Goal: Register for event/course

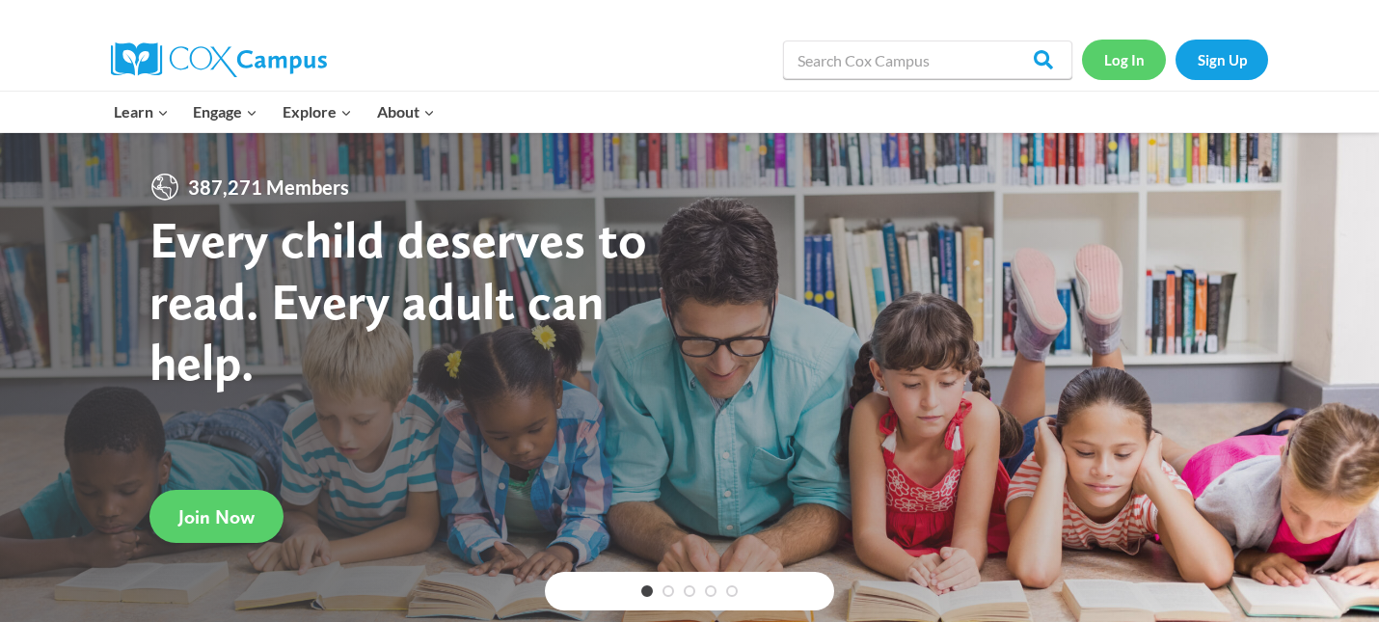
click at [1130, 63] on link "Log In" at bounding box center [1124, 60] width 84 height 40
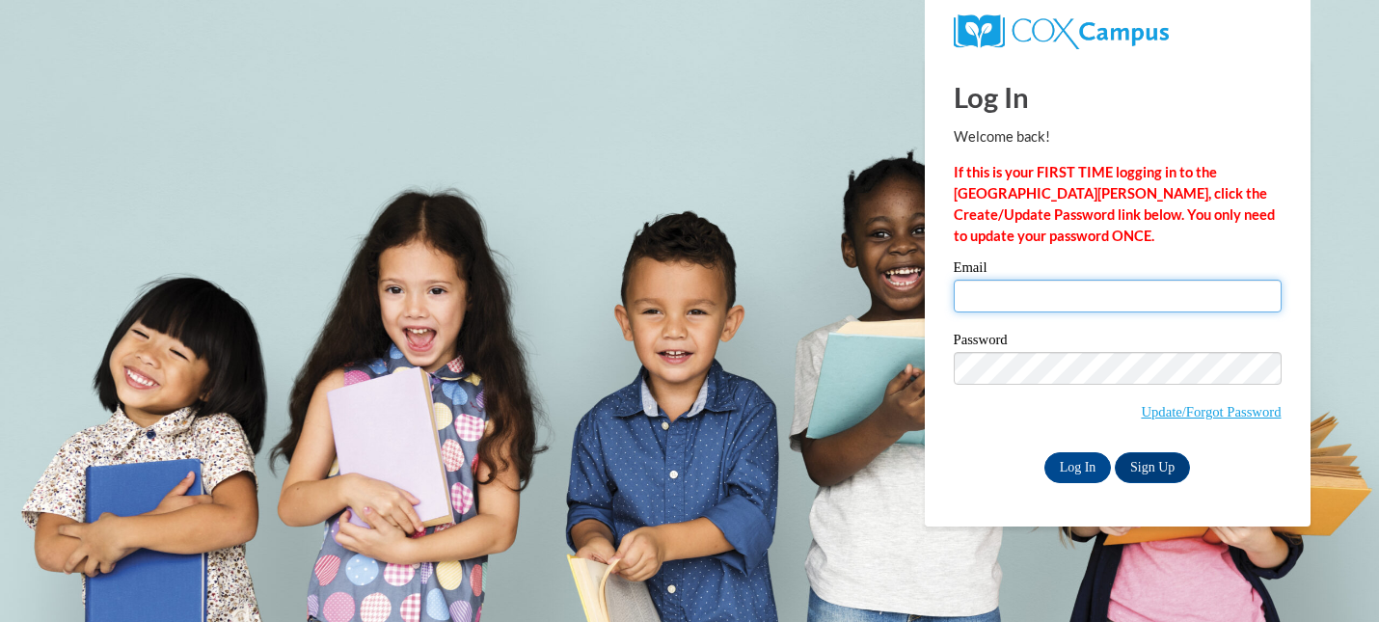
click at [1006, 305] on input "Email" at bounding box center [1118, 296] width 328 height 33
type input "[EMAIL_ADDRESS][DOMAIN_NAME]"
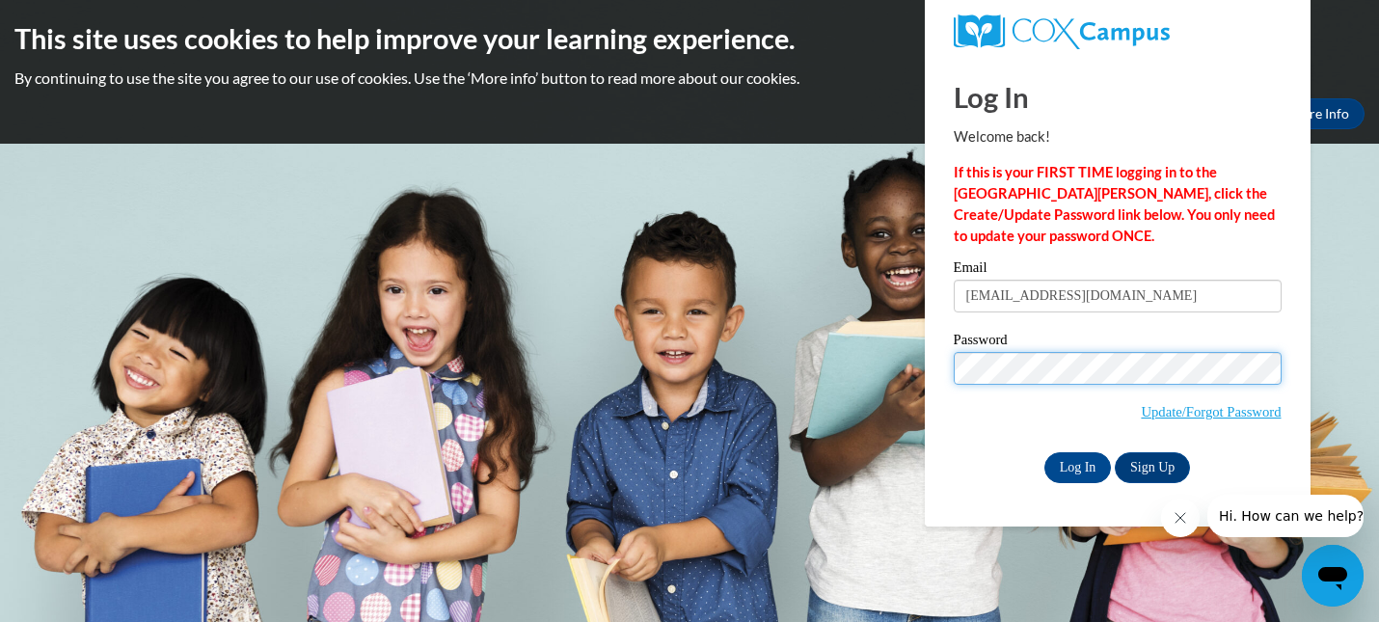
click at [1045, 452] on input "Log In" at bounding box center [1079, 467] width 68 height 31
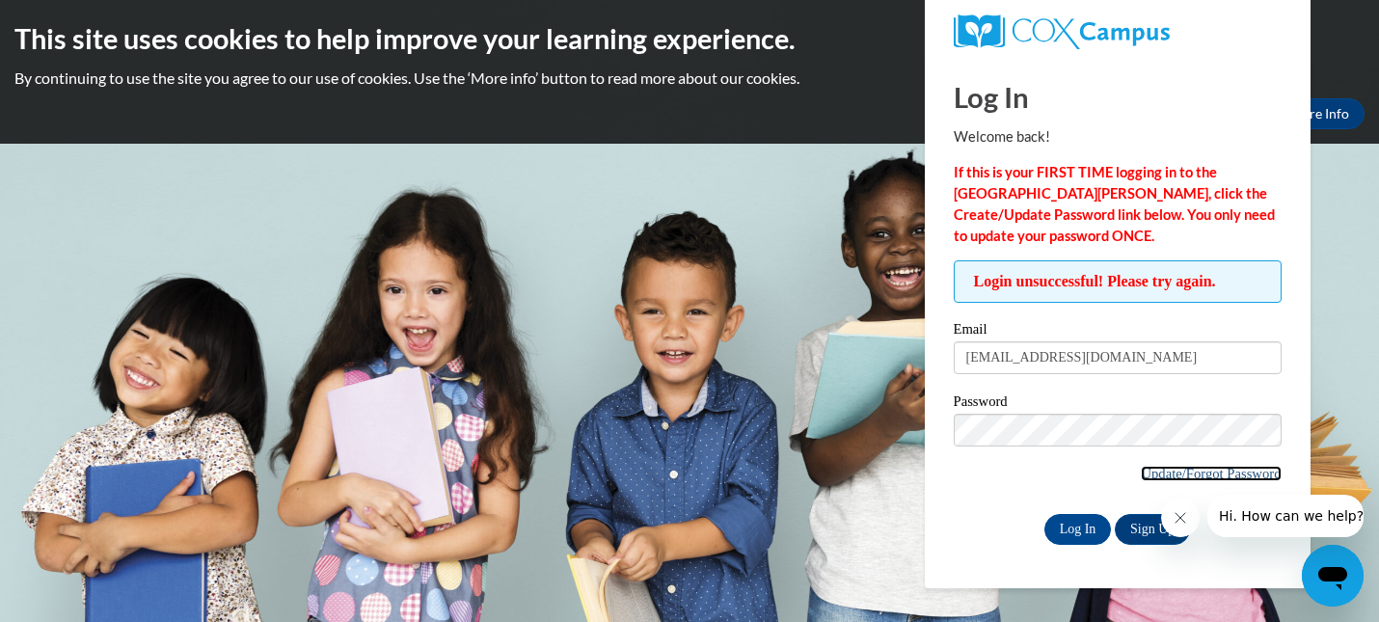
click at [1198, 474] on link "Update/Forgot Password" at bounding box center [1211, 473] width 140 height 15
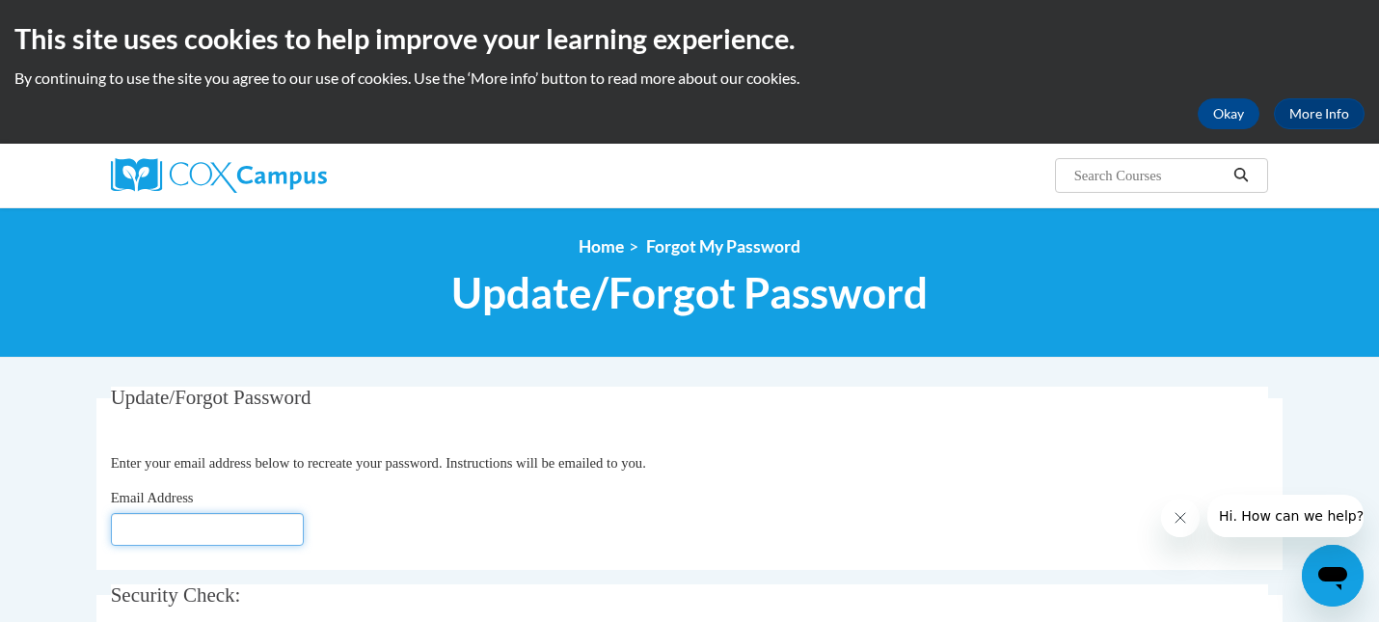
click at [207, 534] on input "Email Address" at bounding box center [207, 529] width 193 height 33
type input "[EMAIL_ADDRESS][DOMAIN_NAME]"
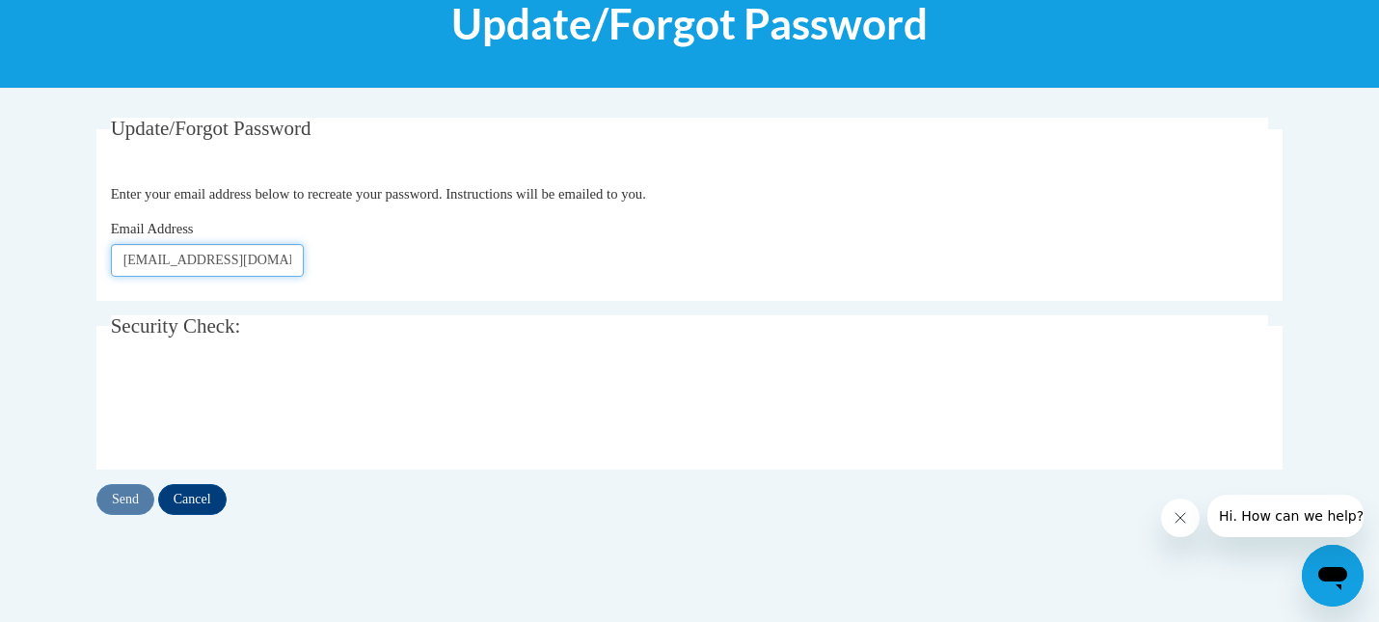
scroll to position [272, 0]
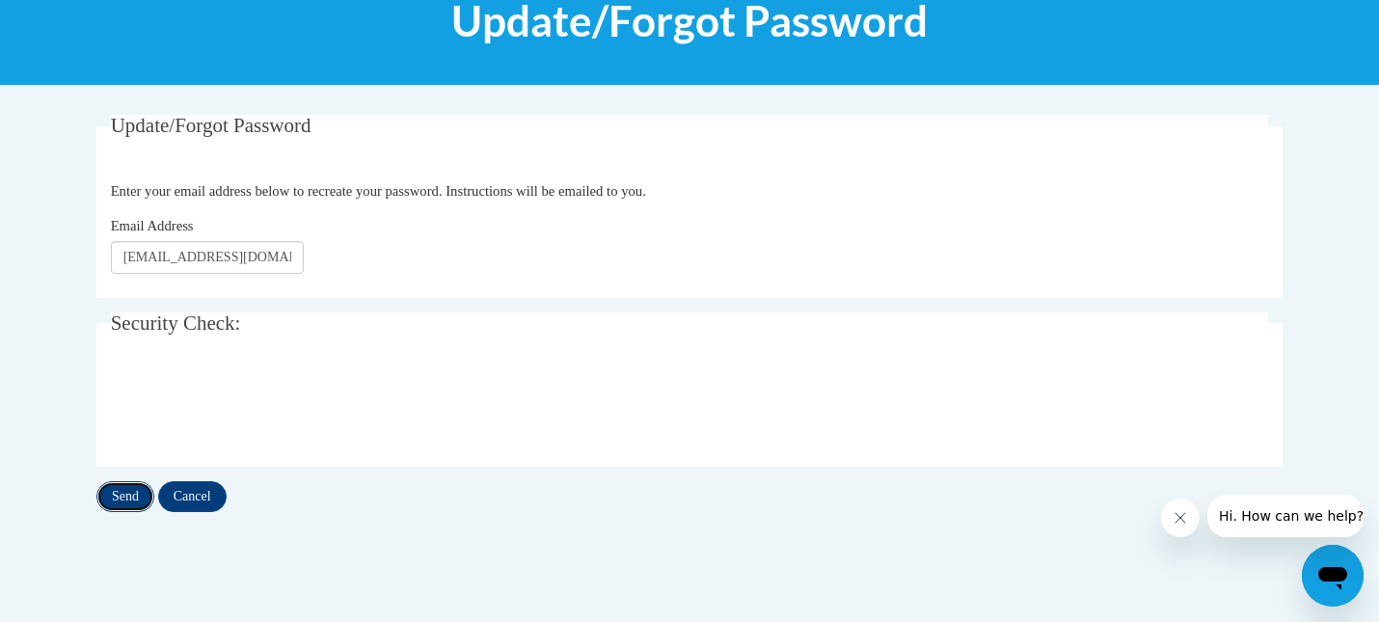
click at [130, 500] on input "Send" at bounding box center [125, 496] width 58 height 31
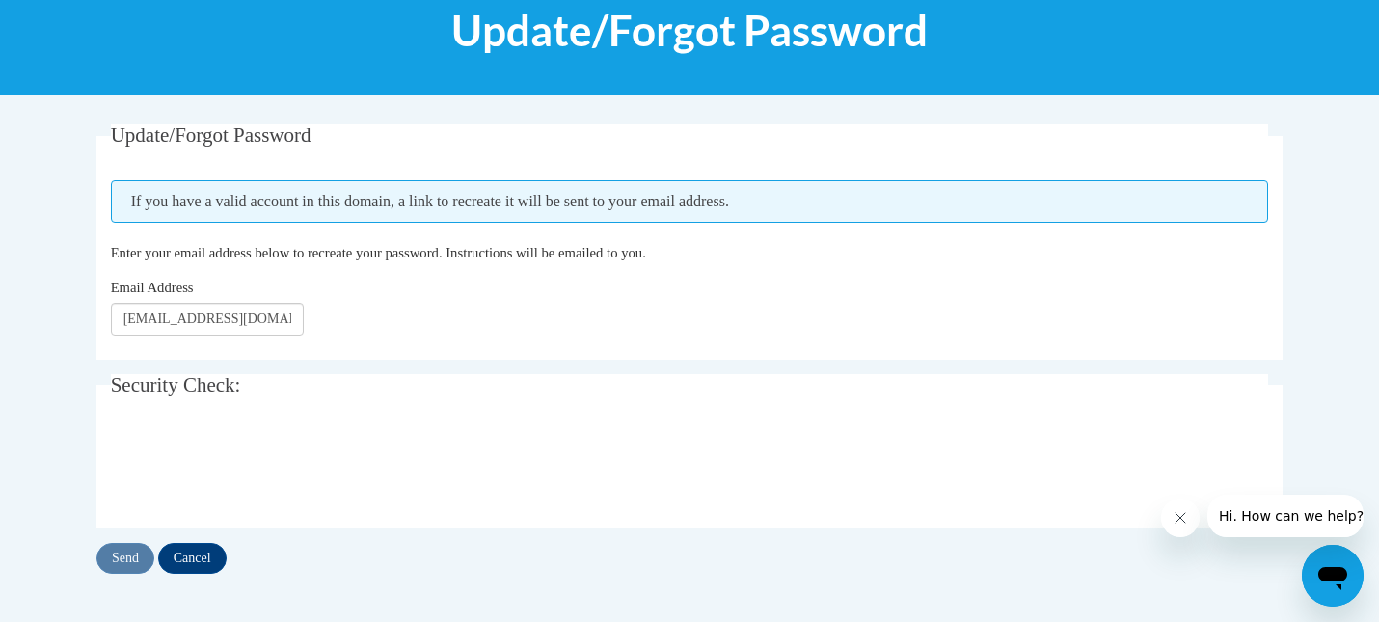
scroll to position [266, 0]
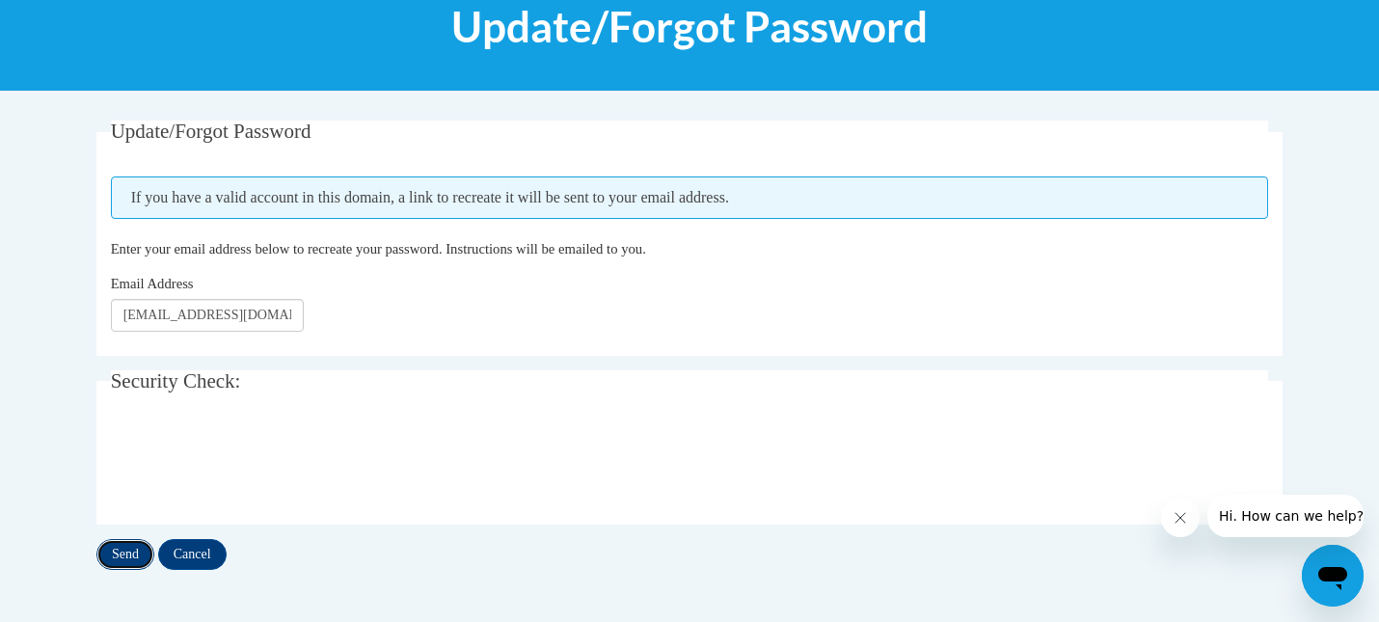
click at [133, 554] on input "Send" at bounding box center [125, 554] width 58 height 31
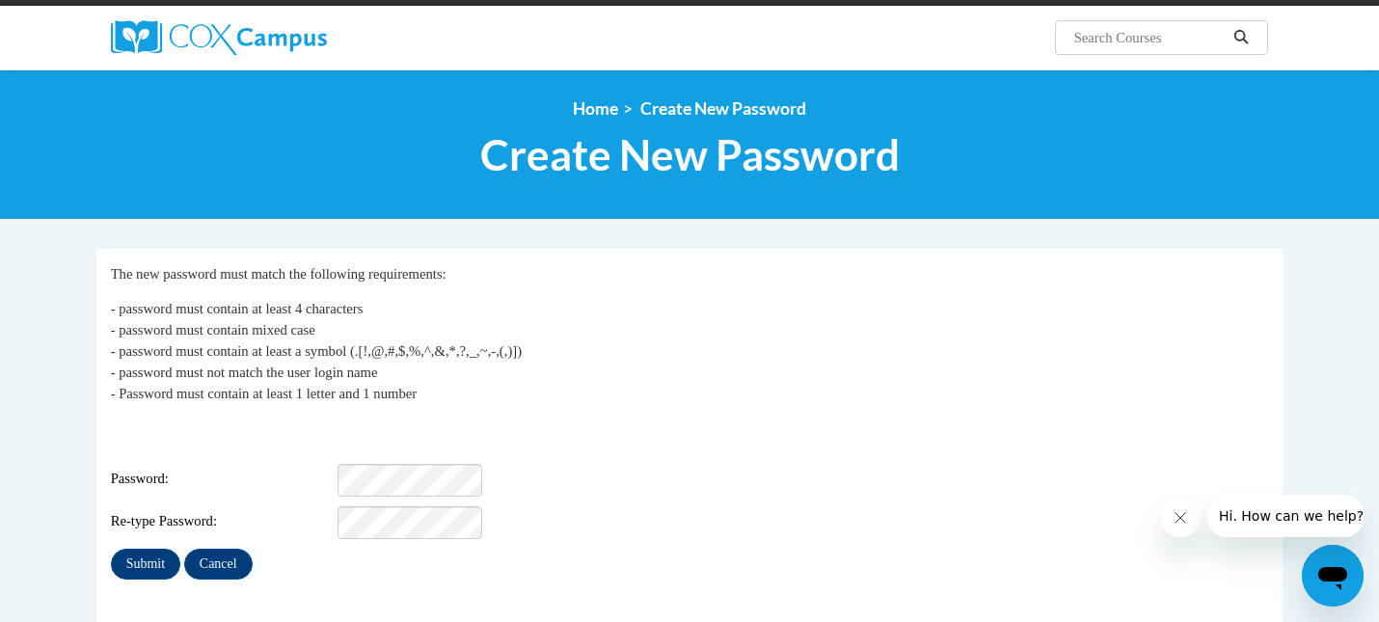
scroll to position [218, 0]
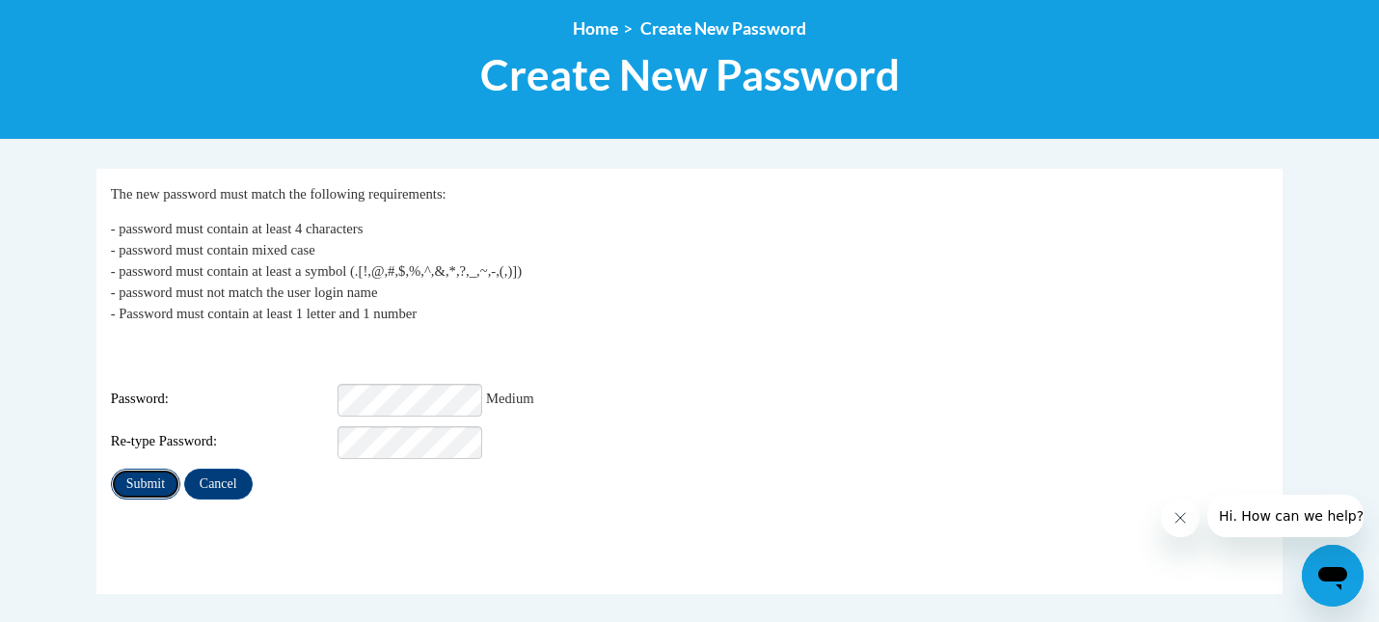
click at [155, 474] on input "Submit" at bounding box center [145, 484] width 69 height 31
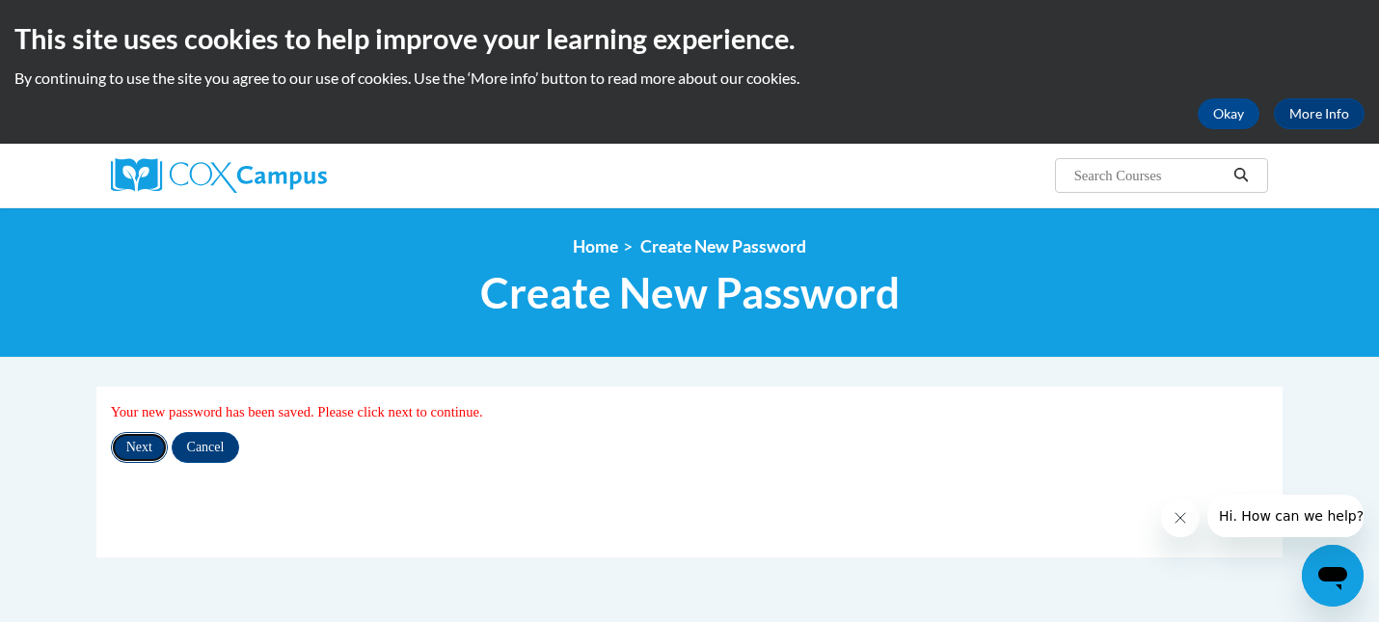
click at [148, 445] on input "Next" at bounding box center [139, 447] width 57 height 31
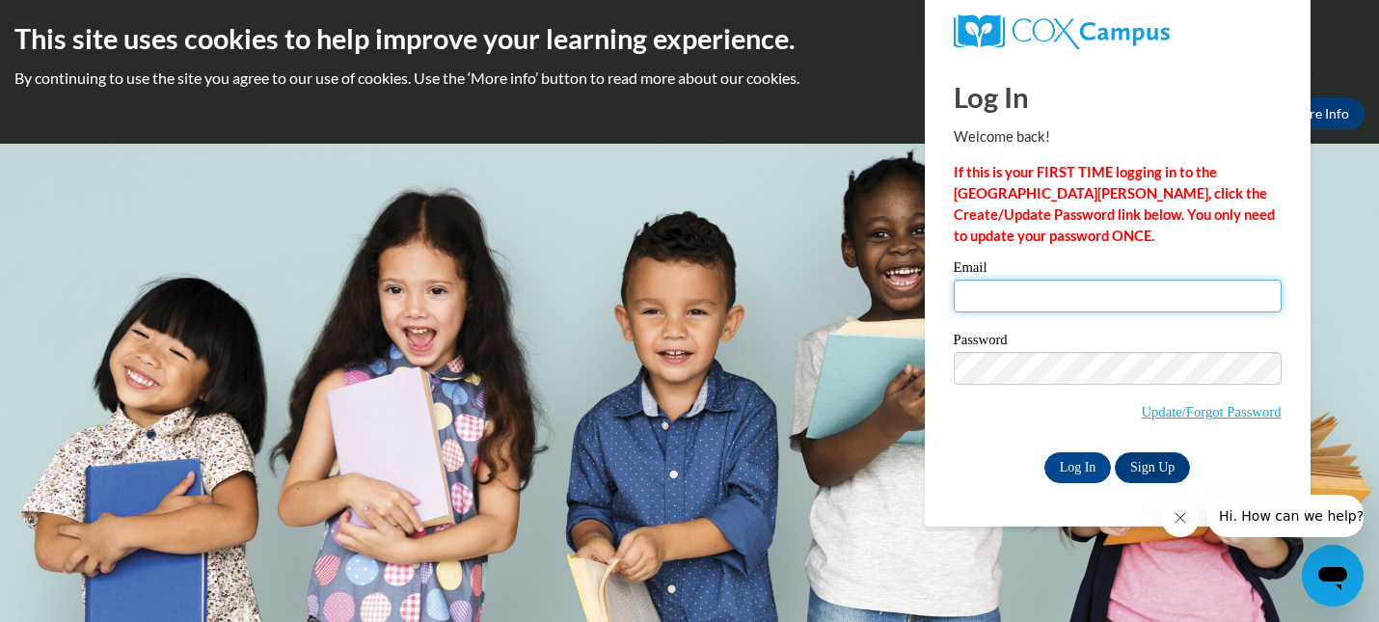
click at [994, 296] on input "Email" at bounding box center [1118, 296] width 328 height 33
type input "[EMAIL_ADDRESS][DOMAIN_NAME]"
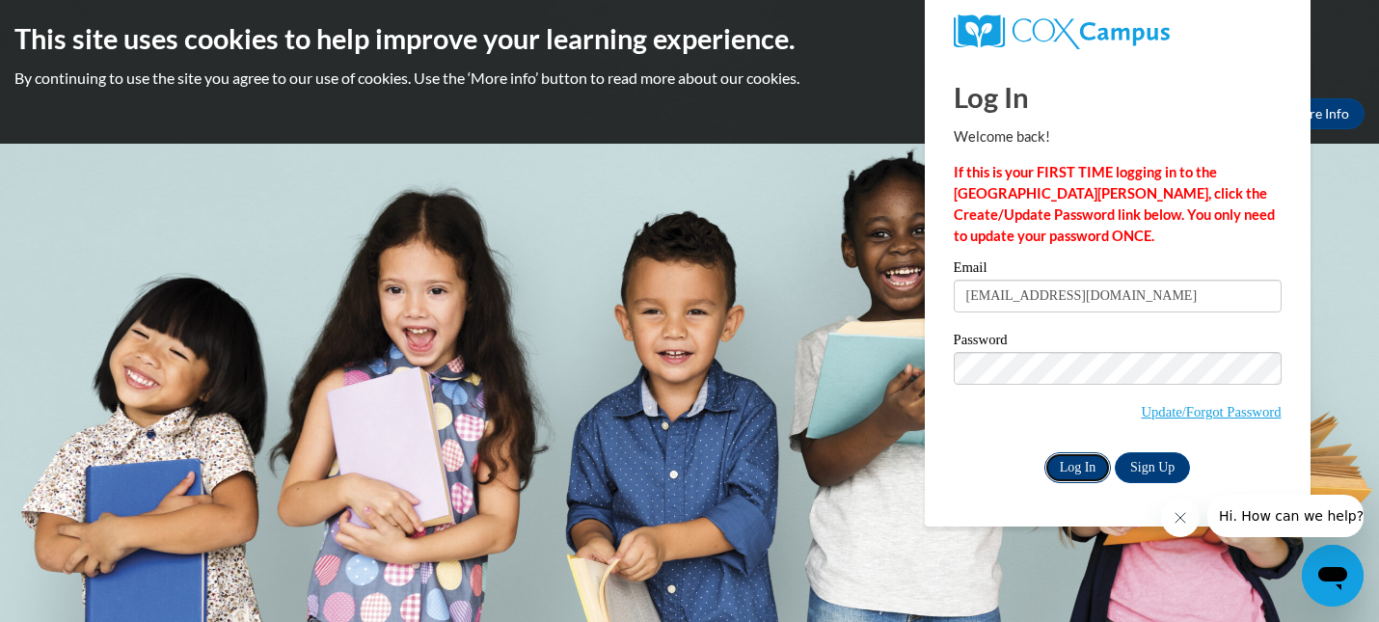
click at [1082, 468] on input "Log In" at bounding box center [1079, 467] width 68 height 31
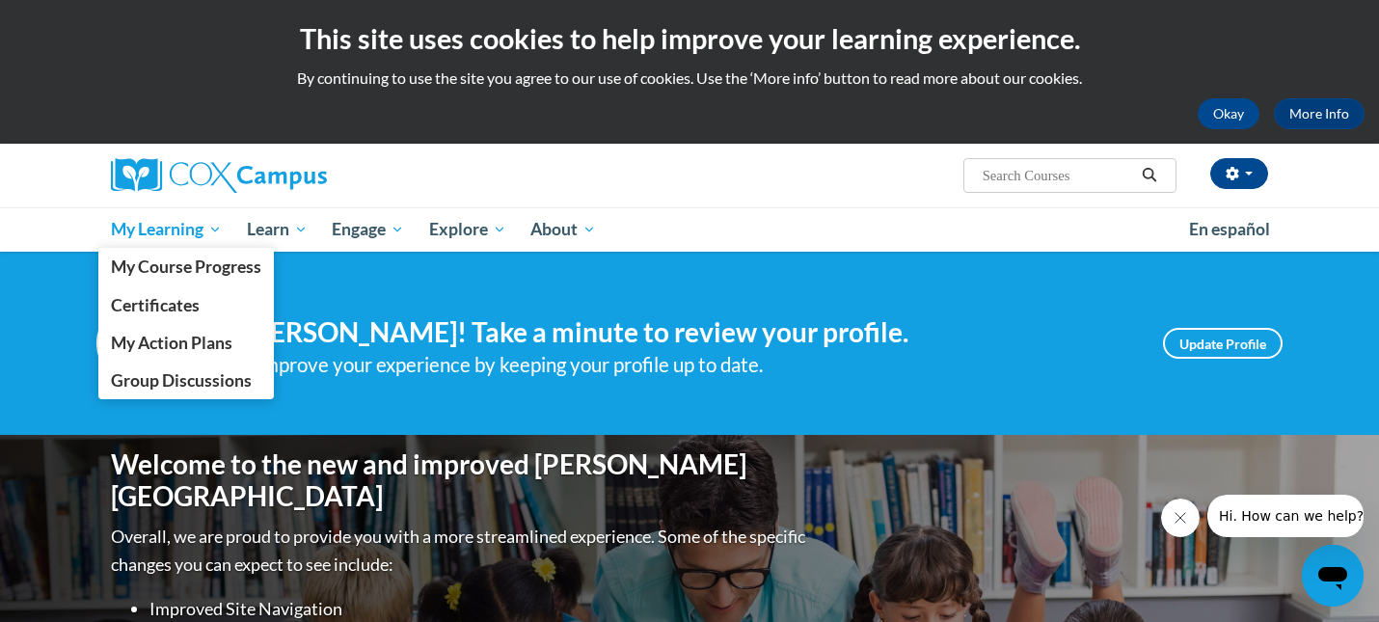
click at [214, 231] on span "My Learning" at bounding box center [166, 229] width 111 height 23
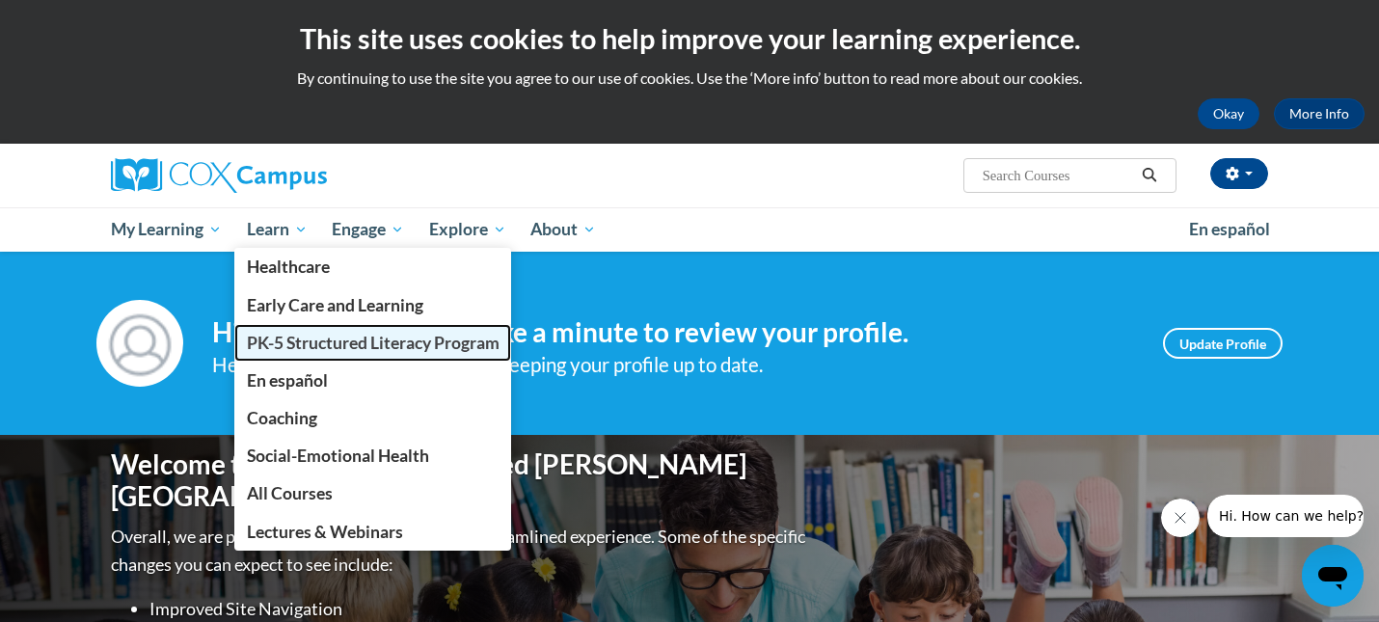
click at [313, 343] on span "PK-5 Structured Literacy Program" at bounding box center [373, 343] width 253 height 20
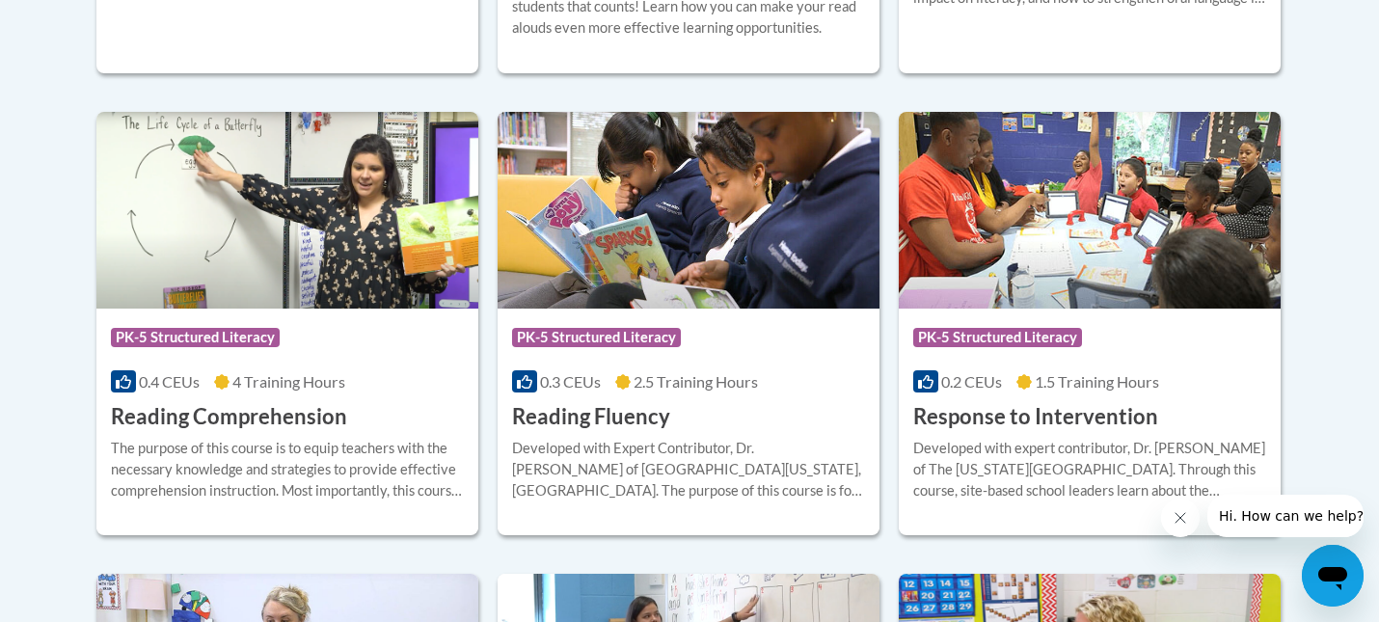
scroll to position [1773, 0]
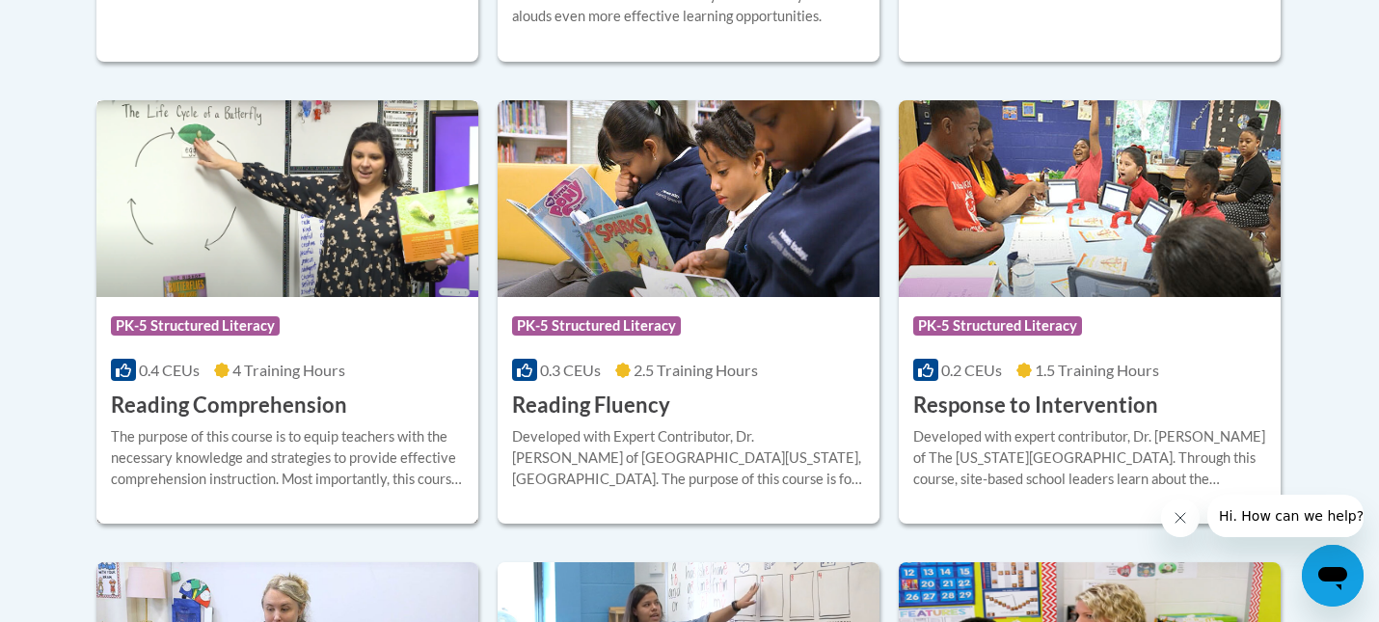
click at [198, 429] on div "The purpose of this course is to equip teachers with the necessary knowledge an…" at bounding box center [287, 458] width 353 height 64
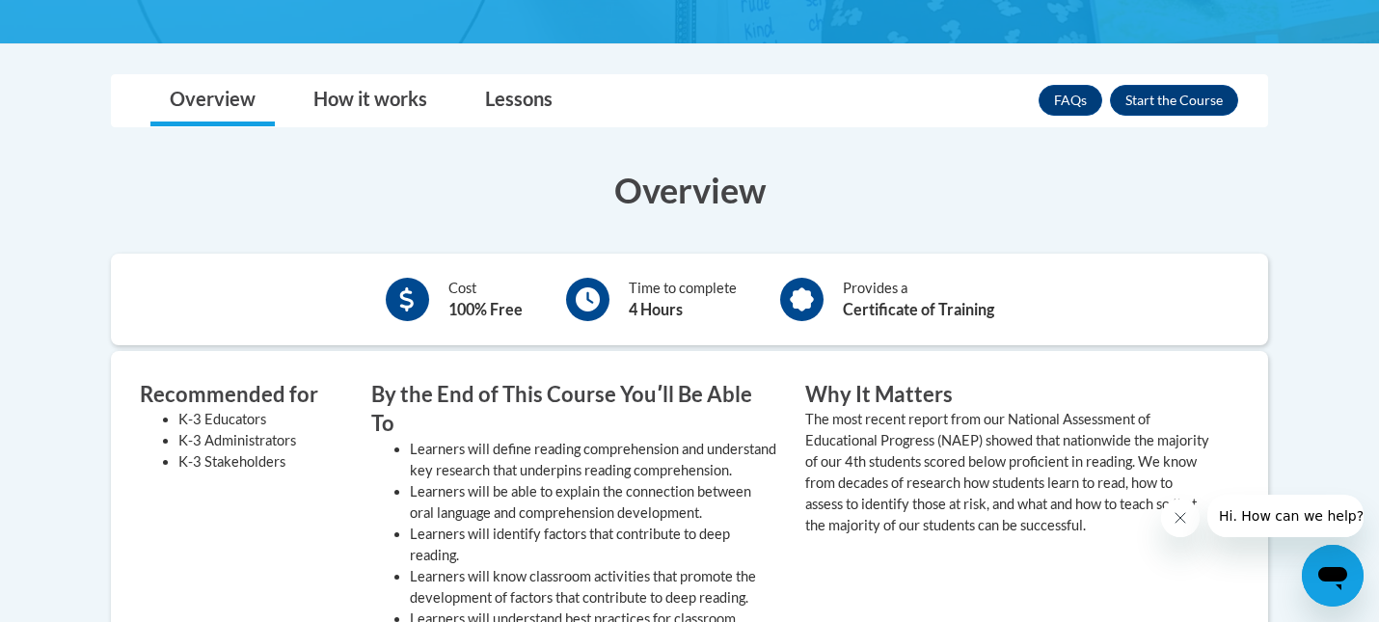
scroll to position [450, 0]
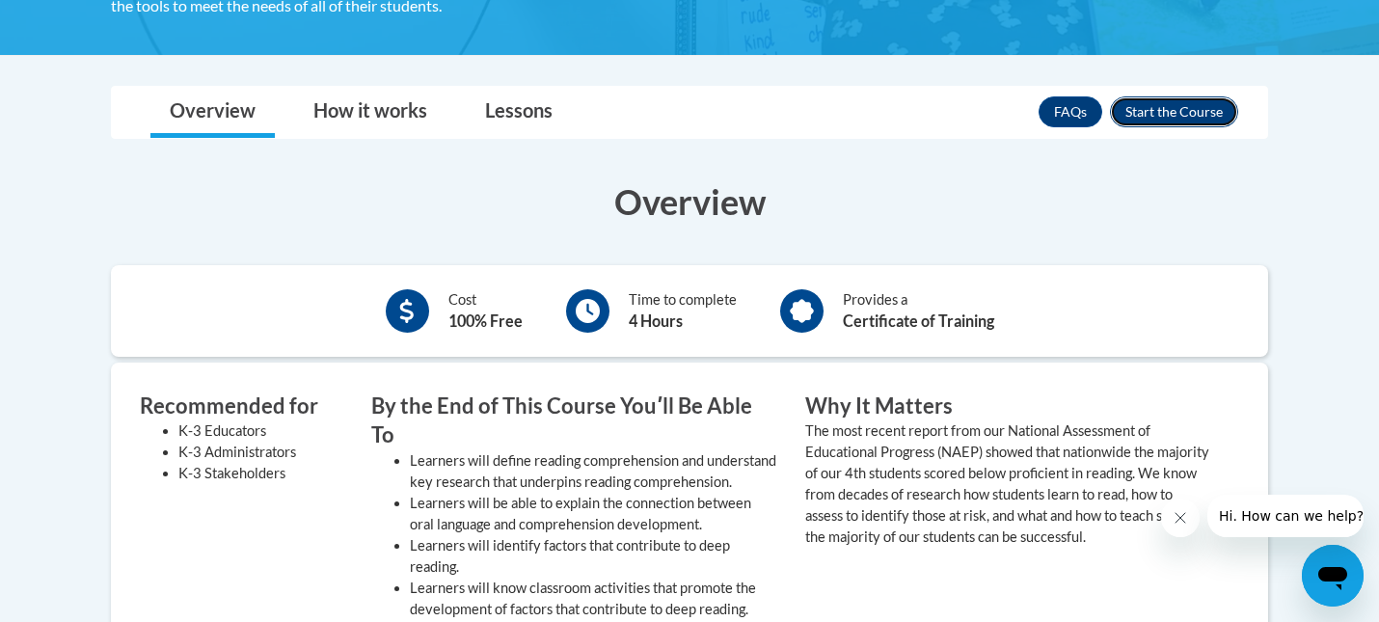
click at [1168, 112] on button "Enroll" at bounding box center [1174, 111] width 128 height 31
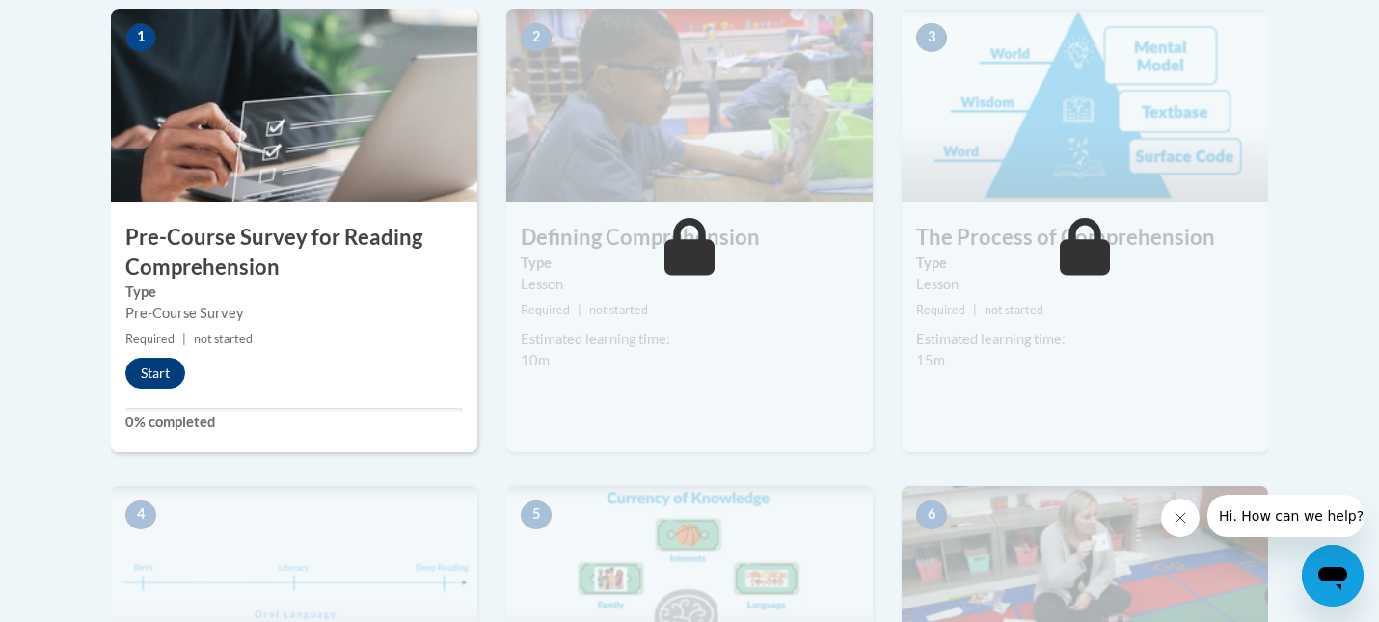
scroll to position [648, 0]
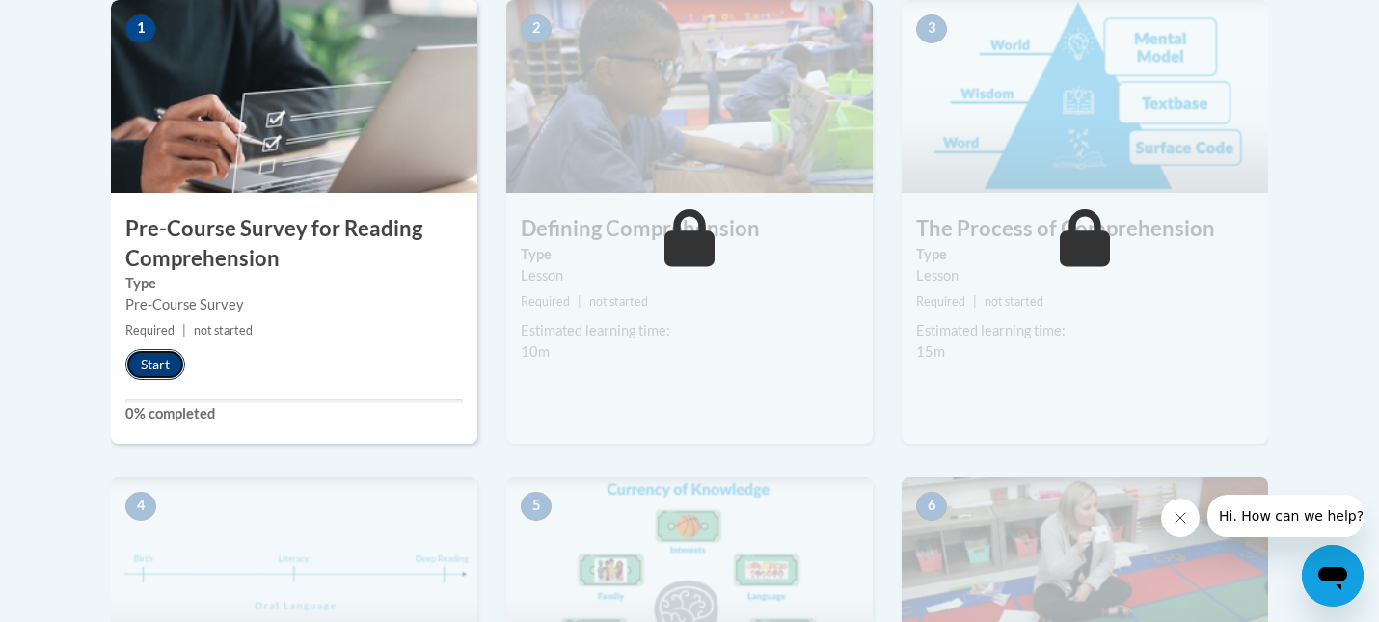
click at [163, 370] on button "Start" at bounding box center [155, 364] width 60 height 31
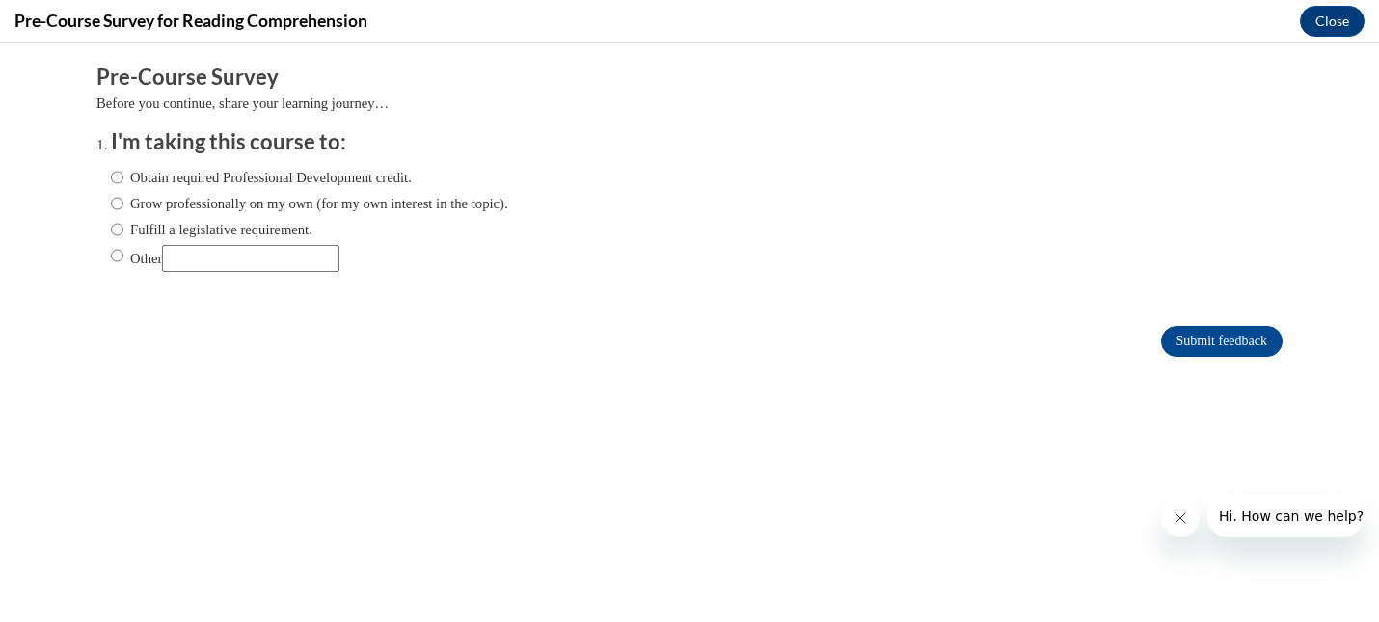
scroll to position [0, 0]
click at [115, 227] on input "Fulfill a legislative requirement." at bounding box center [117, 229] width 13 height 21
radio input "true"
click at [1203, 339] on input "Submit feedback" at bounding box center [1222, 341] width 122 height 31
click at [1195, 348] on input "Submit feedback" at bounding box center [1222, 341] width 122 height 31
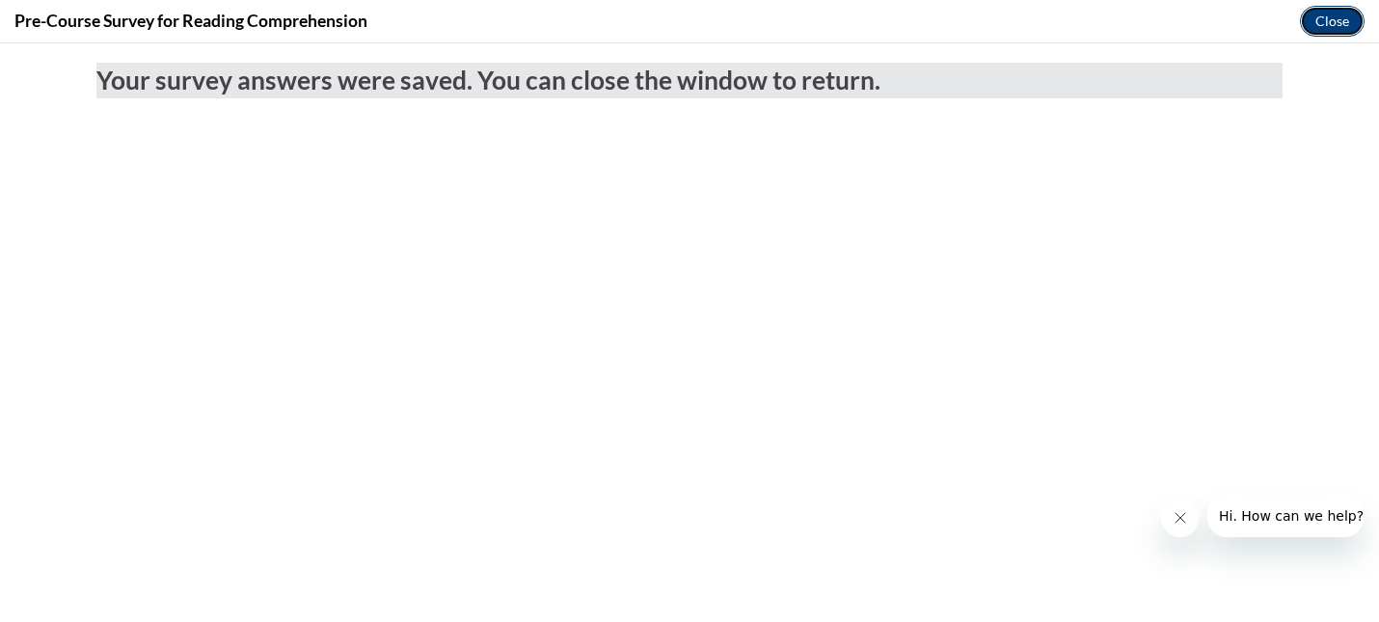
click at [1345, 25] on button "Close" at bounding box center [1332, 21] width 65 height 31
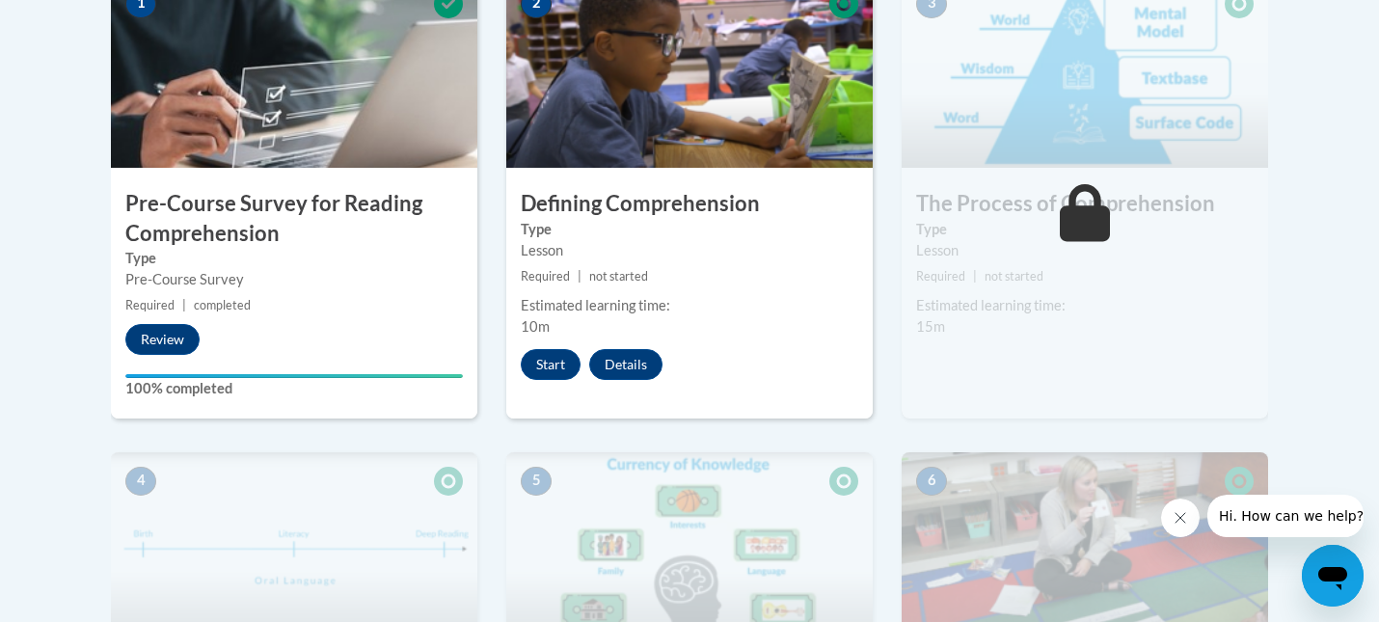
scroll to position [592, 0]
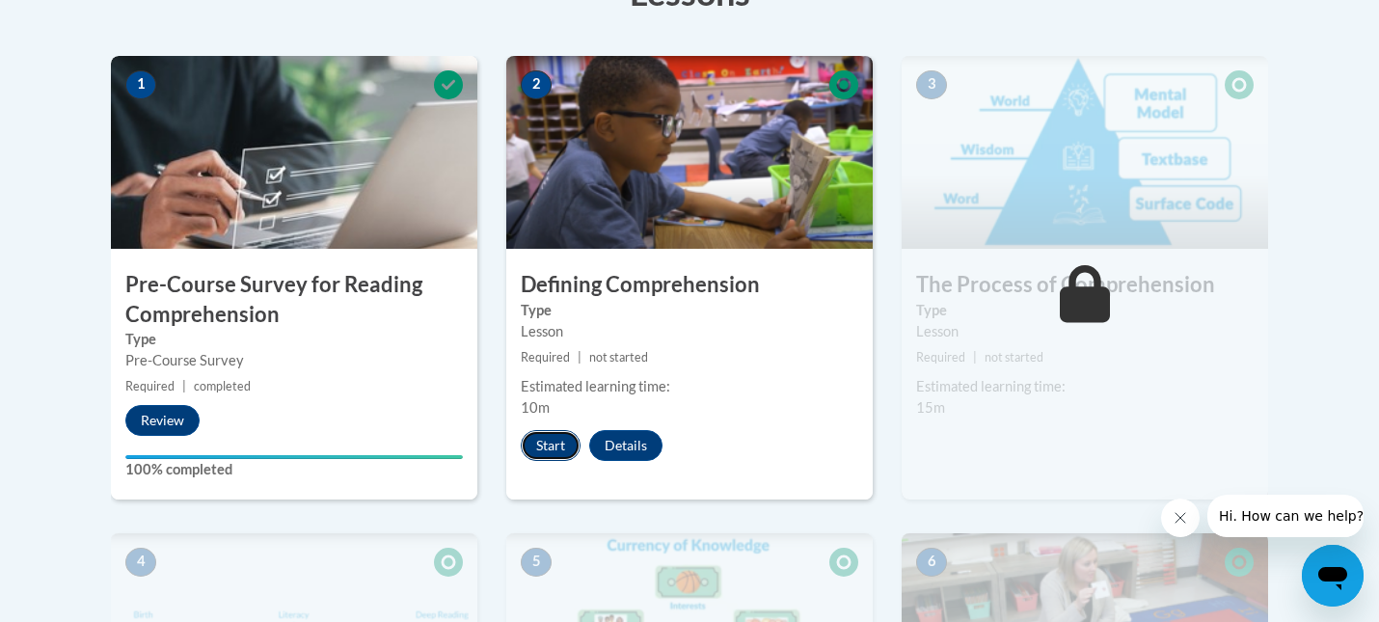
click at [549, 447] on button "Start" at bounding box center [551, 445] width 60 height 31
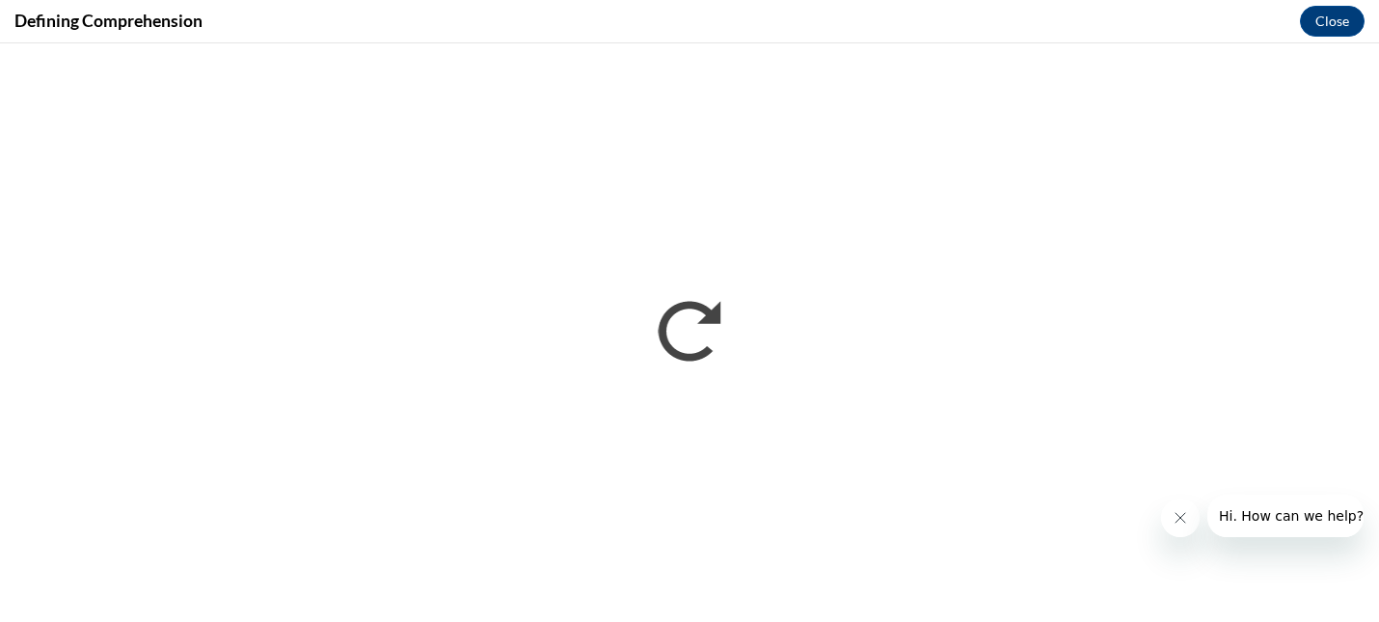
scroll to position [0, 0]
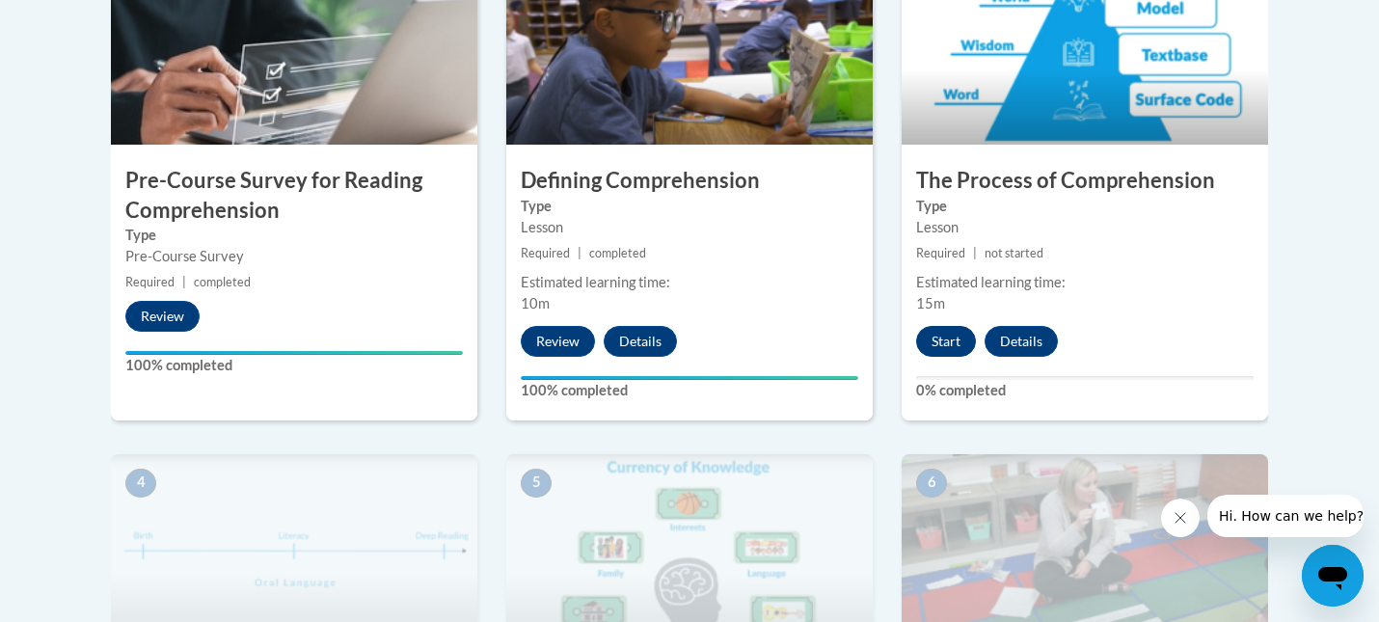
scroll to position [704, 0]
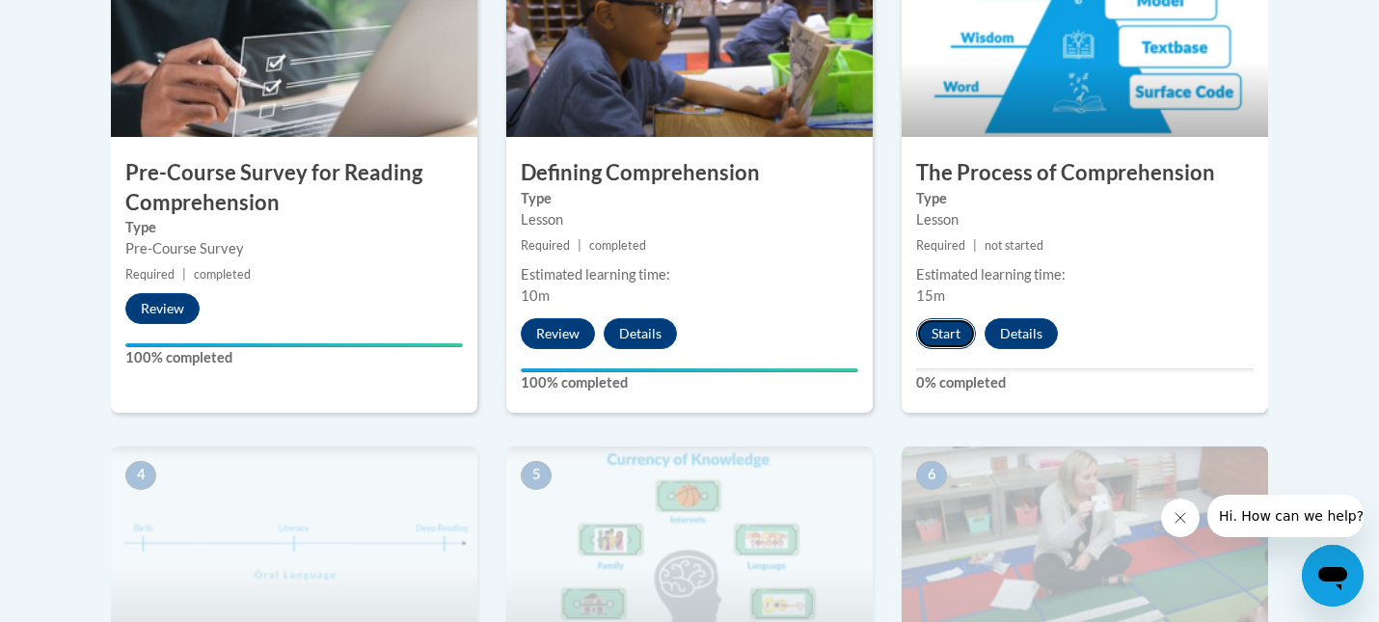
click at [958, 337] on button "Start" at bounding box center [946, 333] width 60 height 31
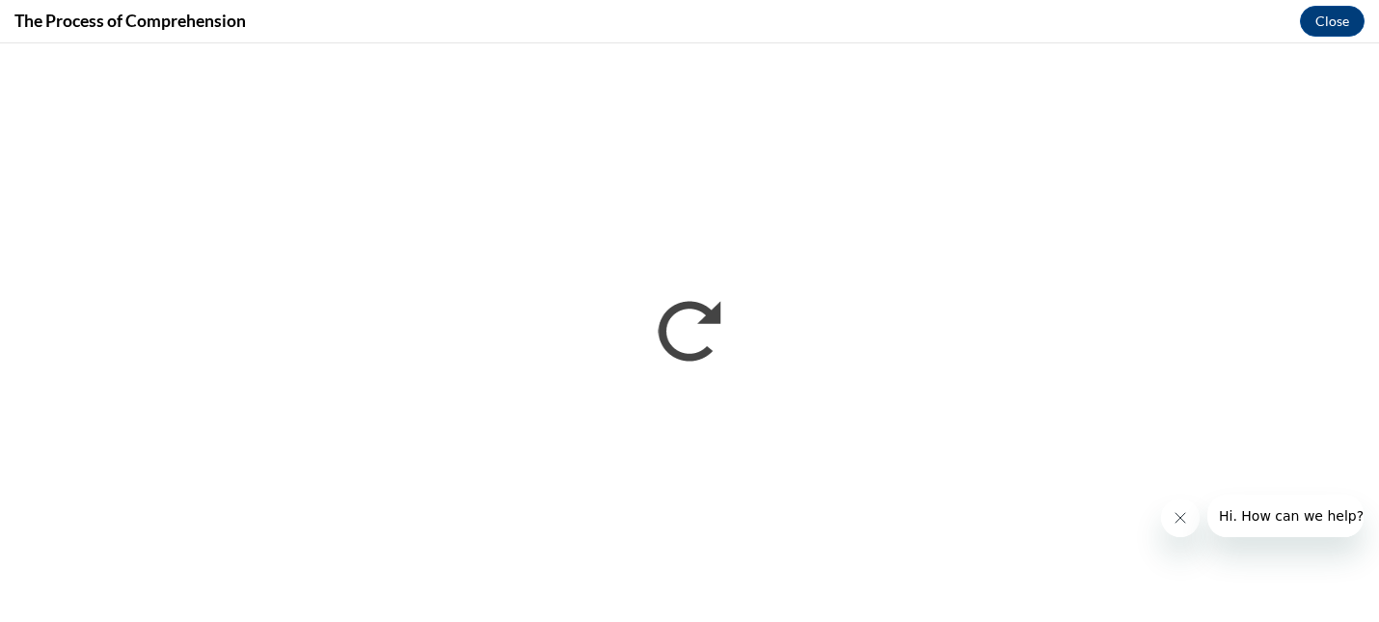
scroll to position [0, 0]
click at [1321, 23] on button "Close" at bounding box center [1332, 21] width 65 height 31
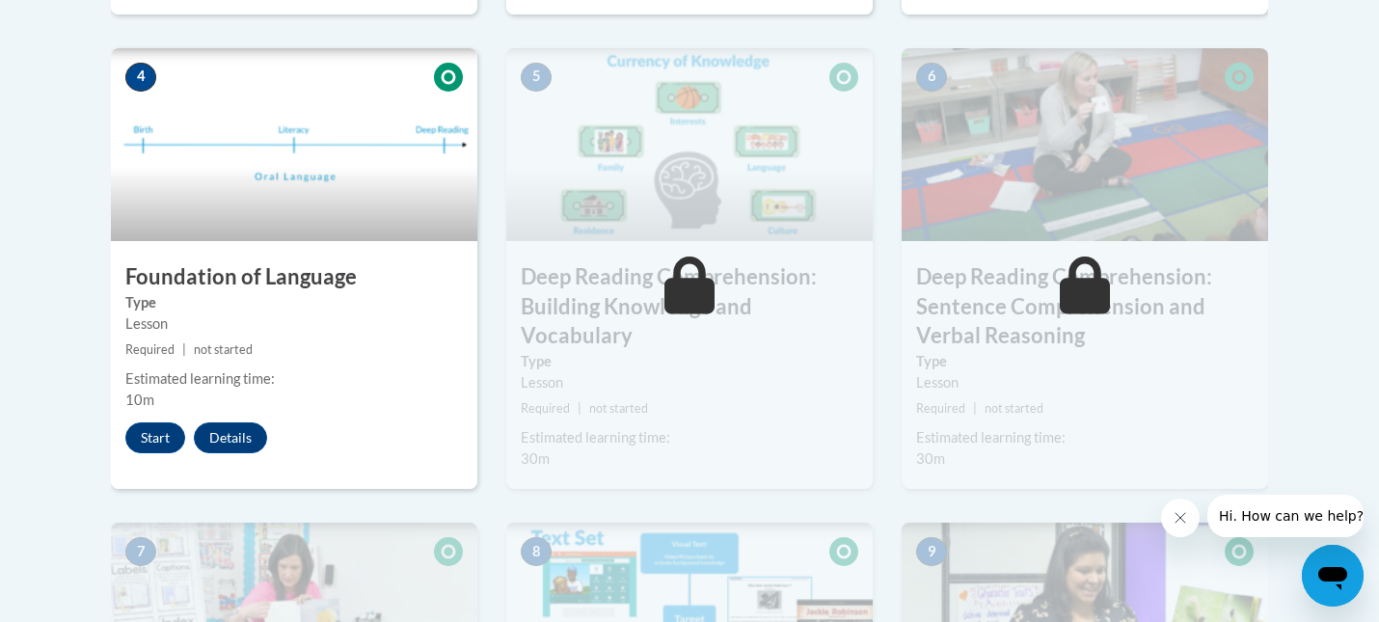
scroll to position [1110, 0]
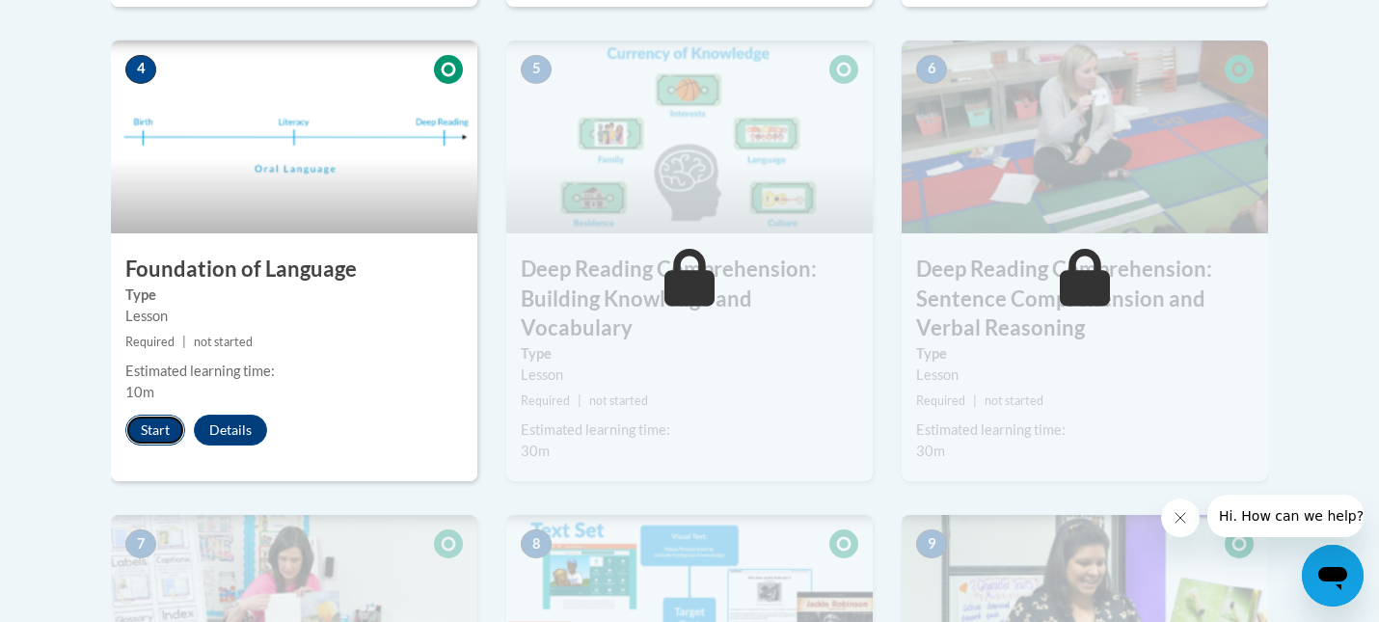
click at [160, 434] on button "Start" at bounding box center [155, 430] width 60 height 31
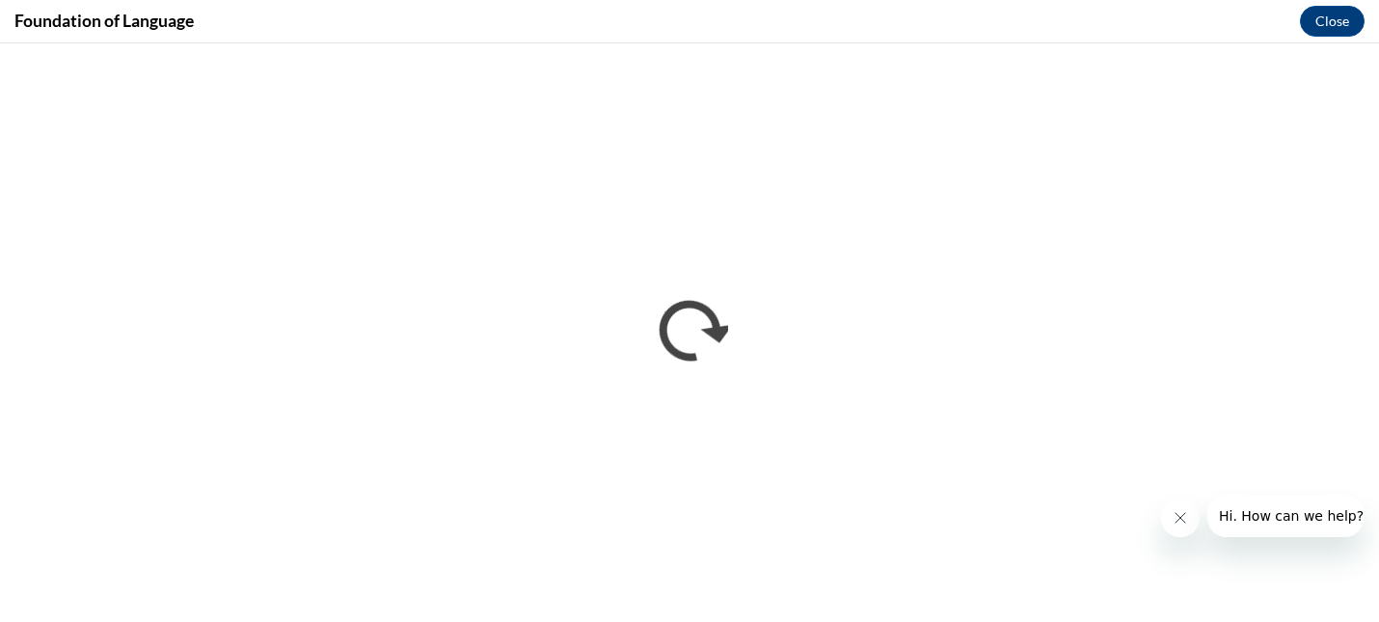
scroll to position [0, 0]
click at [1331, 22] on button "Close" at bounding box center [1332, 21] width 65 height 31
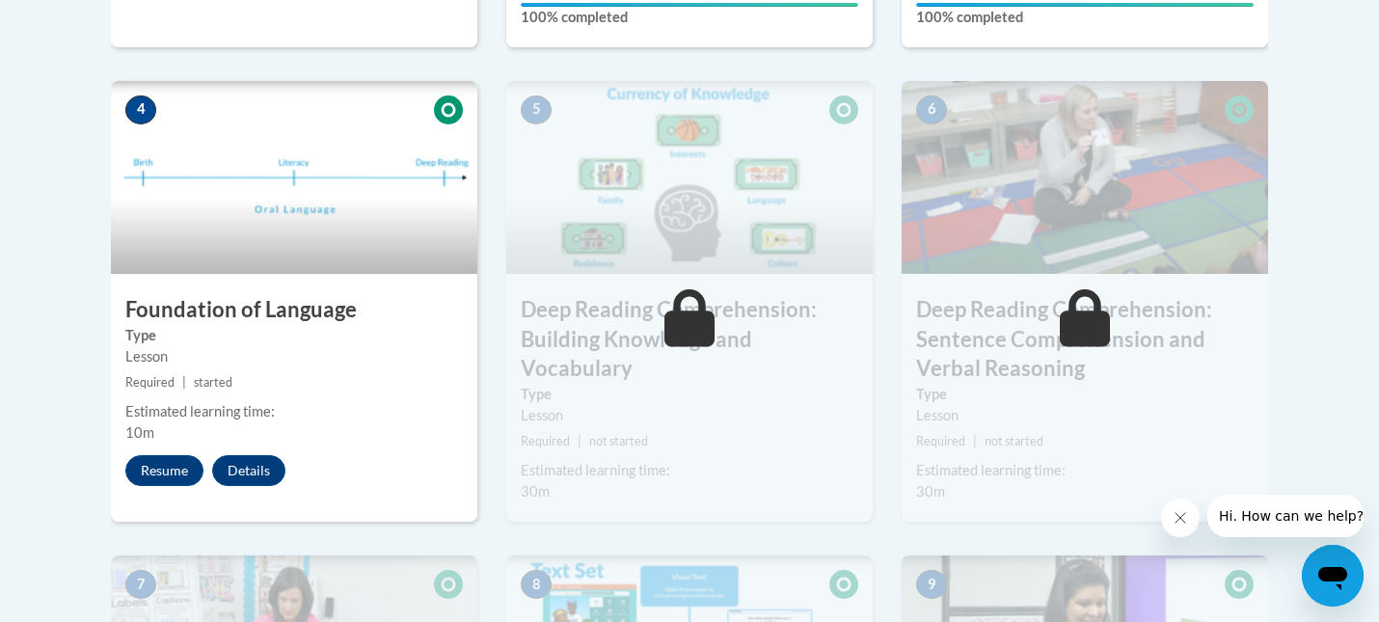
scroll to position [1056, 0]
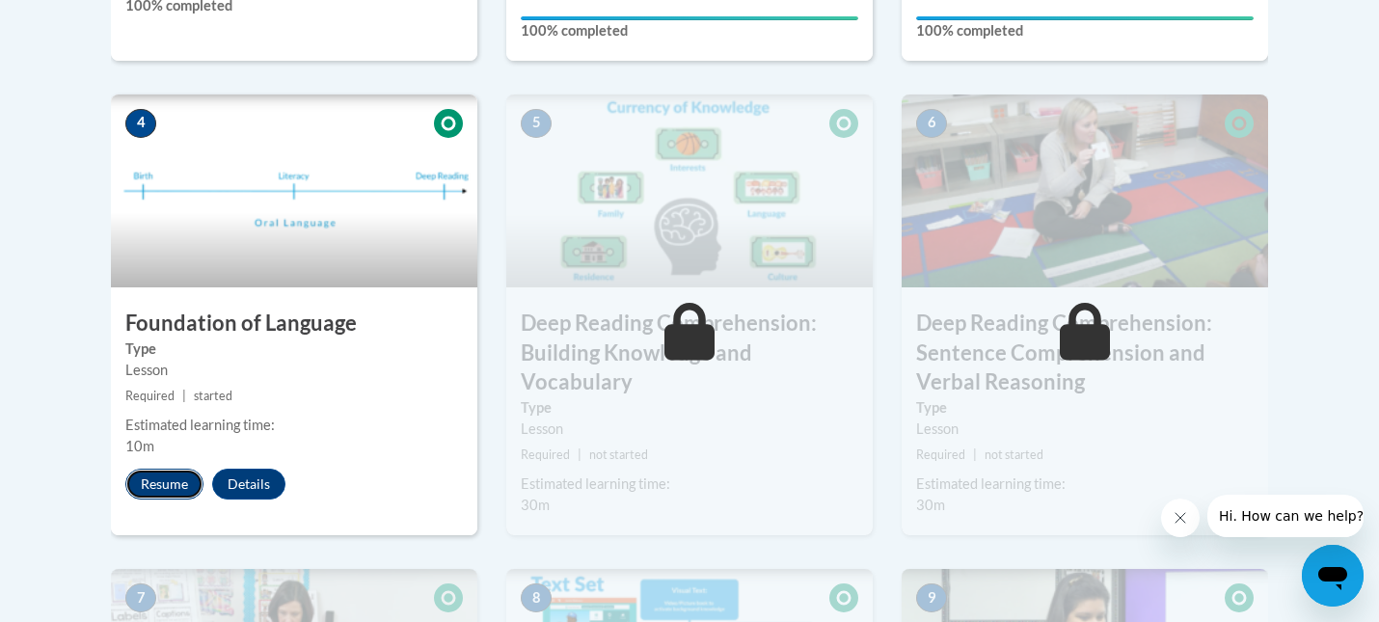
click at [165, 483] on button "Resume" at bounding box center [164, 484] width 78 height 31
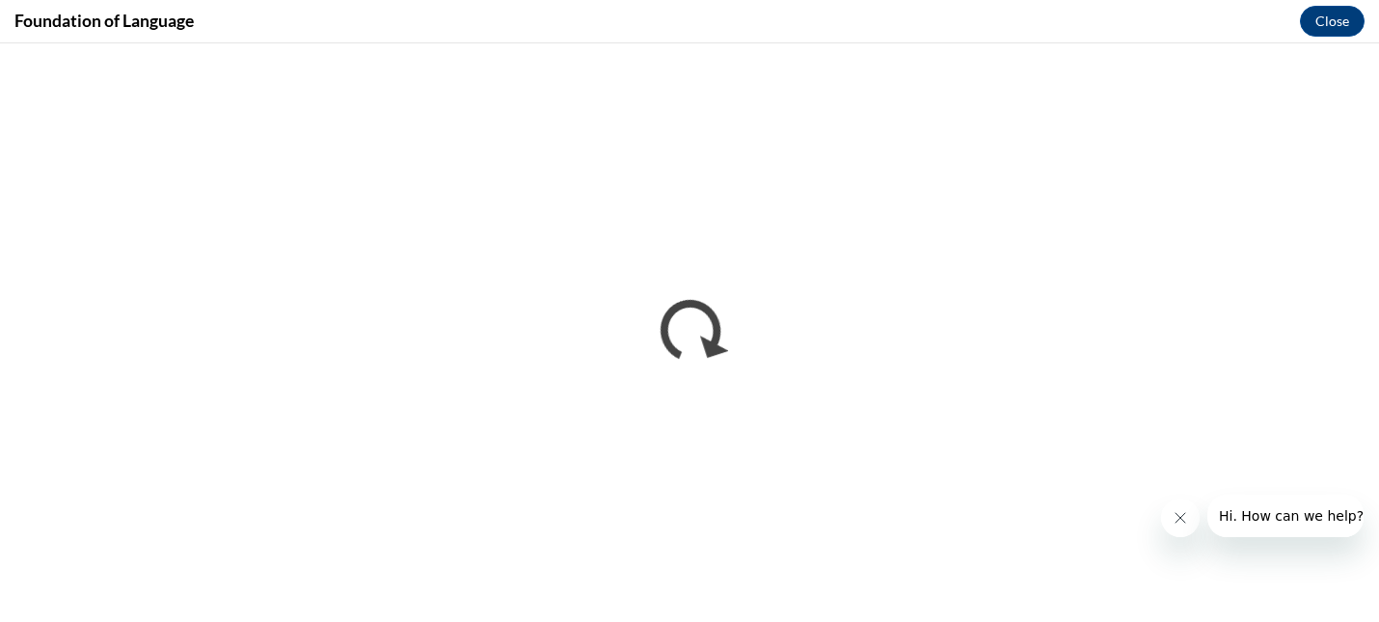
scroll to position [0, 0]
click at [1338, 24] on button "Close" at bounding box center [1332, 21] width 65 height 31
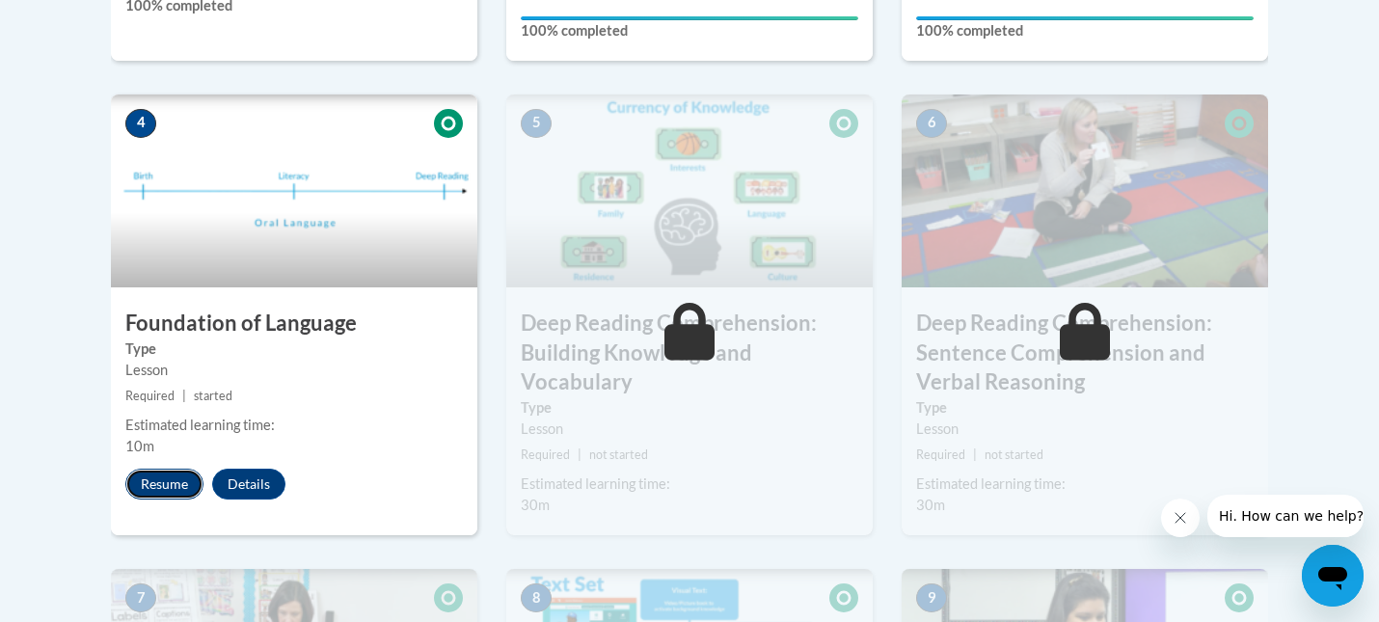
click at [177, 480] on button "Resume" at bounding box center [164, 484] width 78 height 31
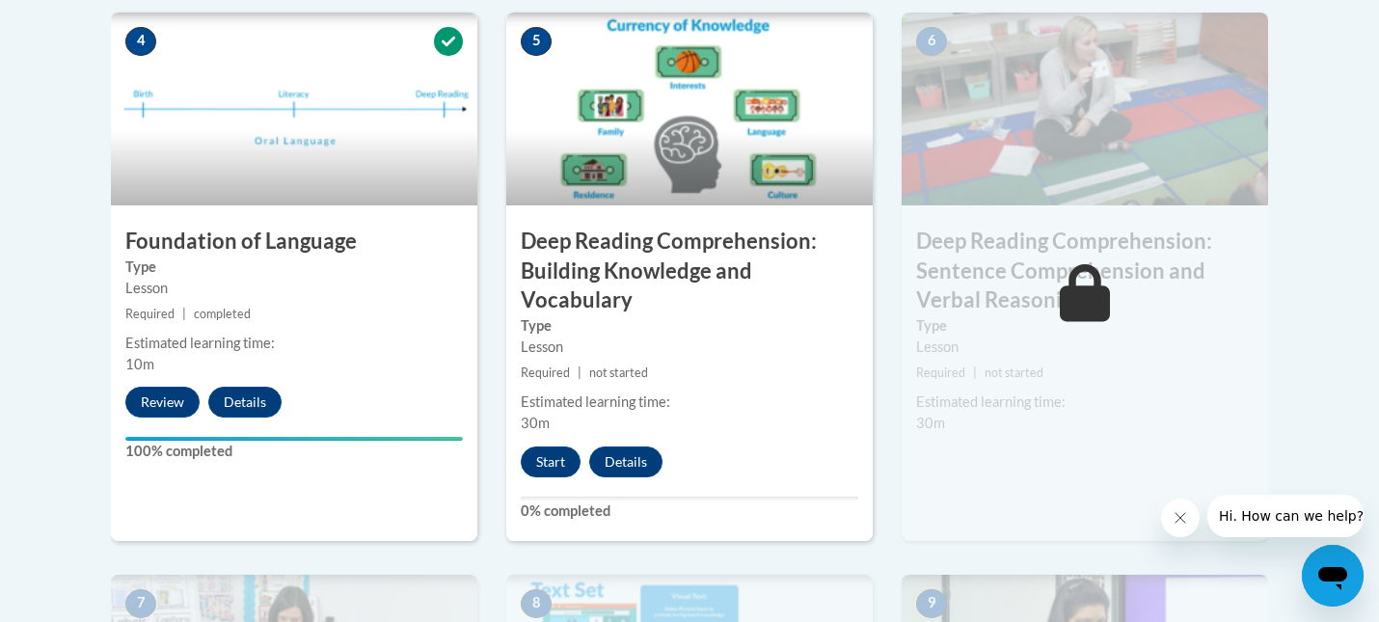
scroll to position [1144, 0]
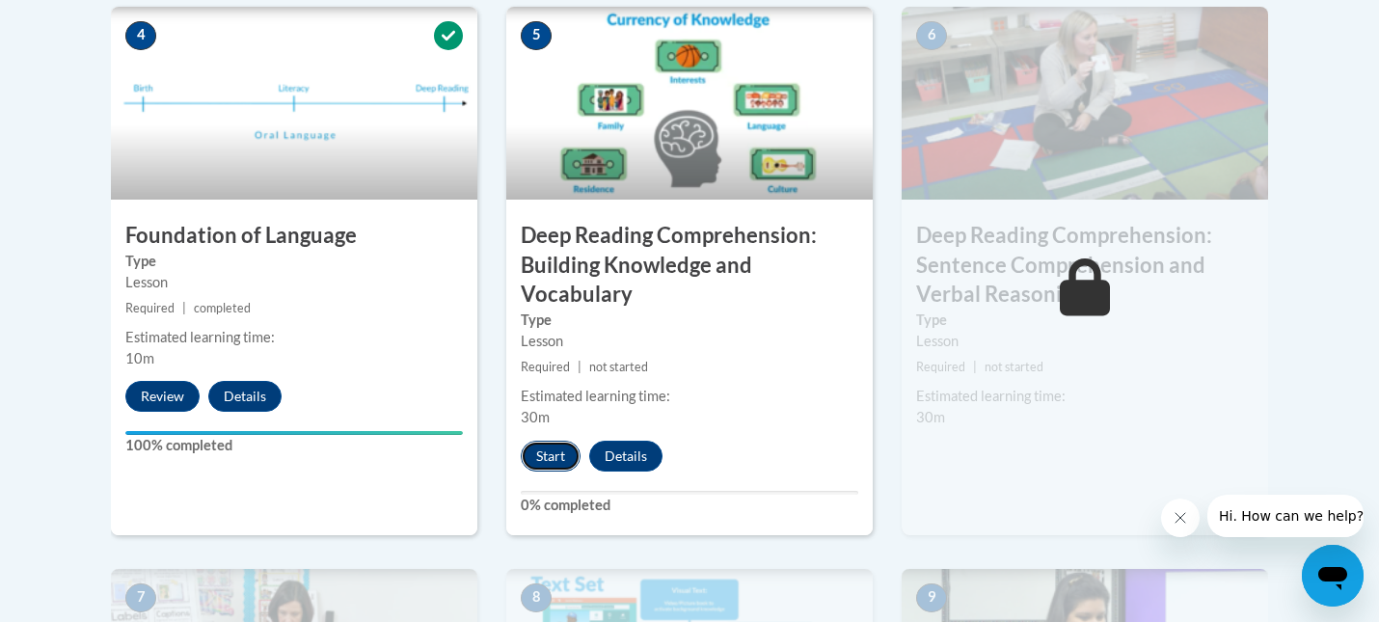
click at [548, 453] on button "Start" at bounding box center [551, 456] width 60 height 31
